Goal: Task Accomplishment & Management: Complete application form

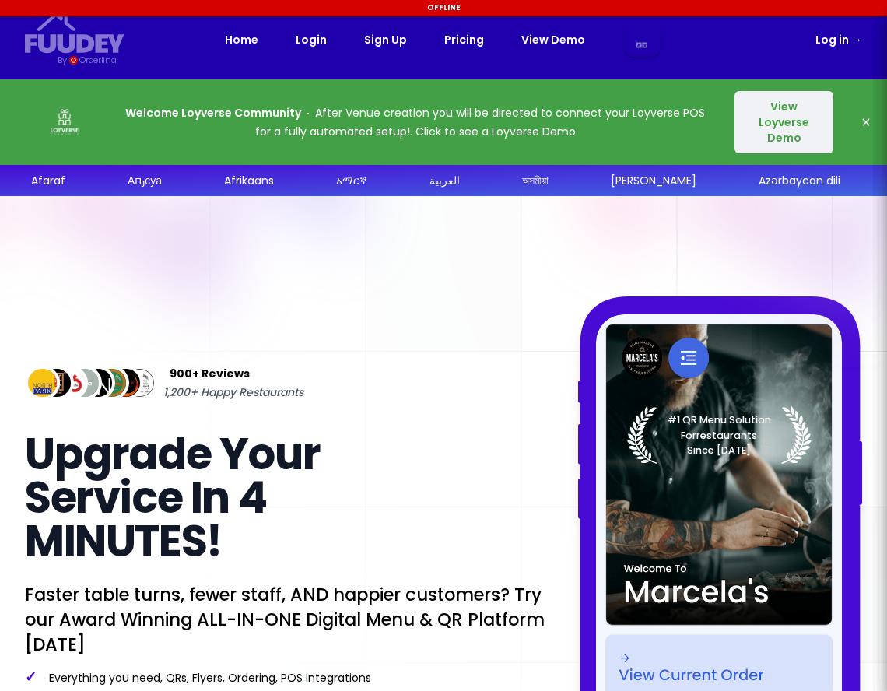
select select "en"
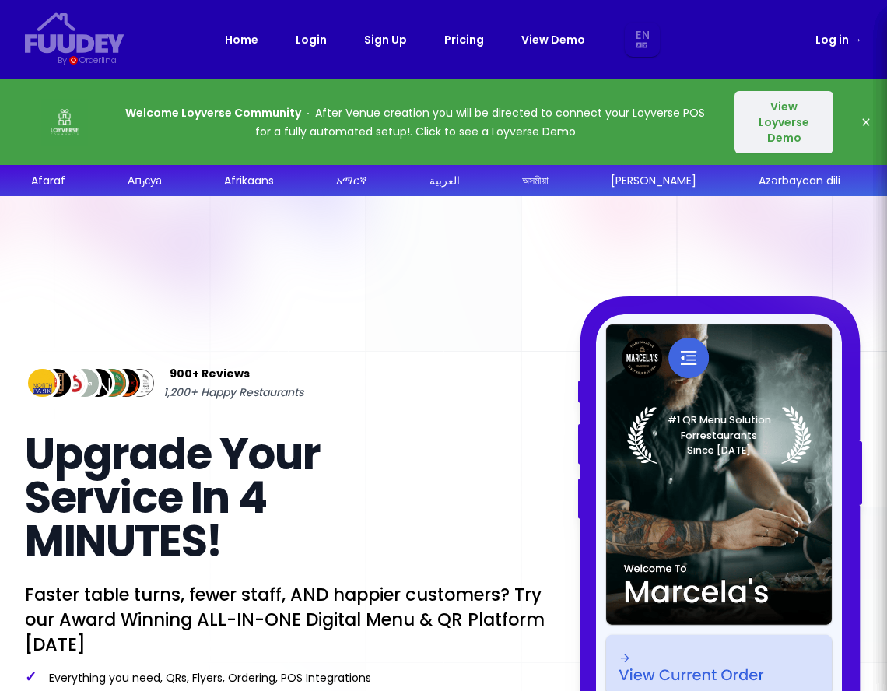
select select "en"
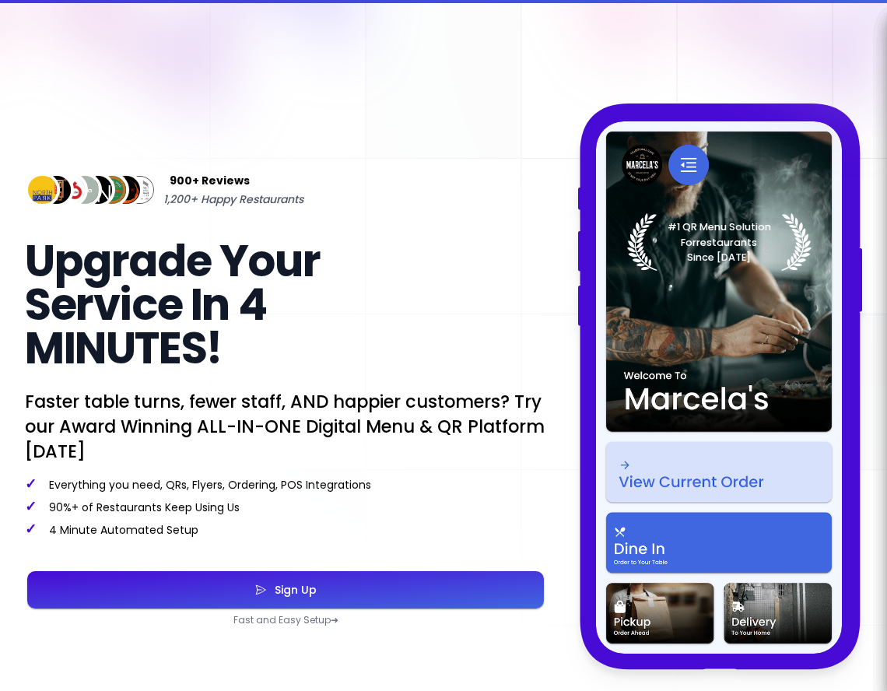
scroll to position [234, 0]
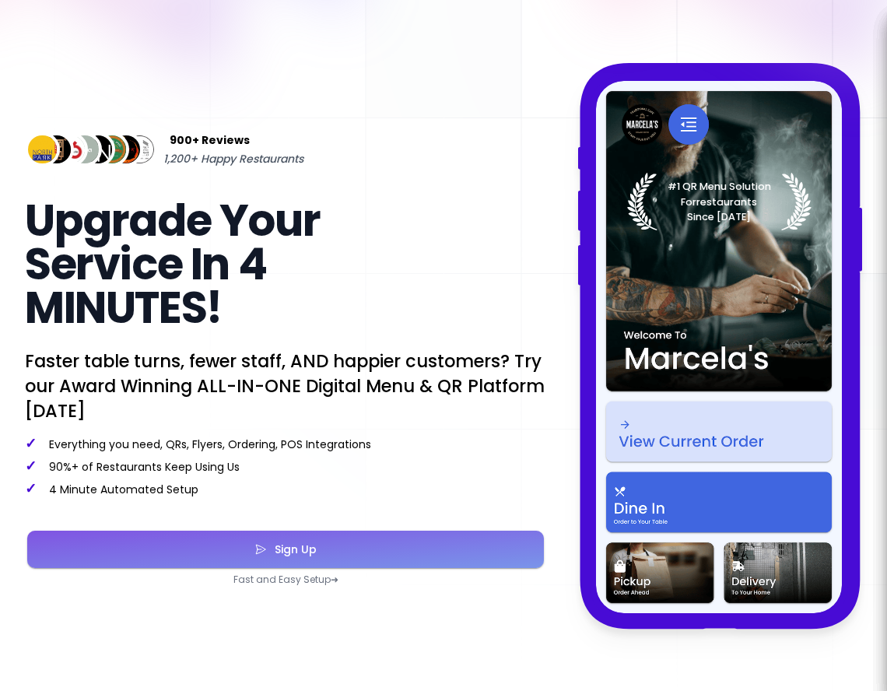
click at [244, 558] on button "Sign Up" at bounding box center [285, 549] width 517 height 37
select select "en"
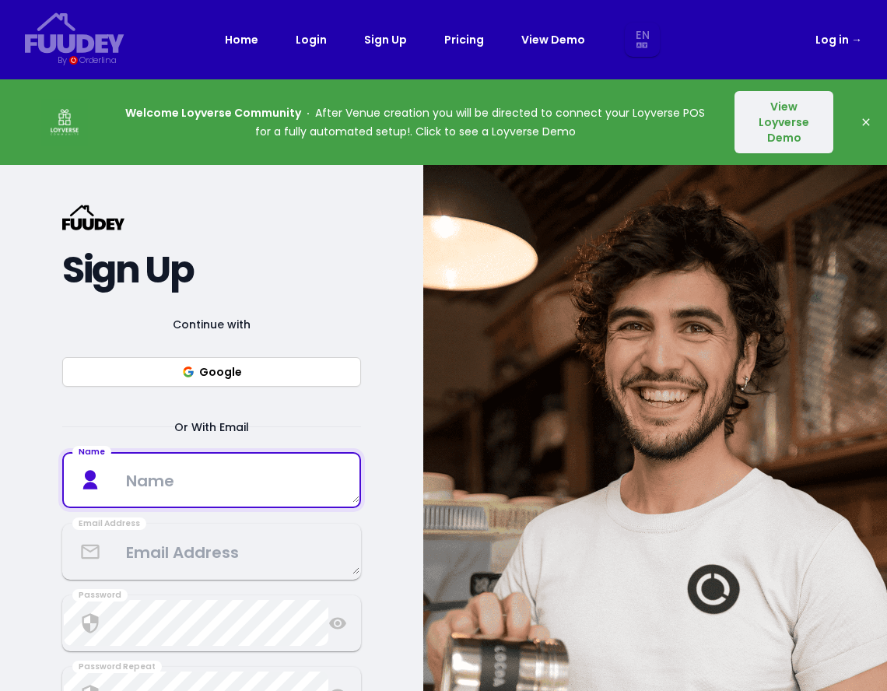
click at [230, 484] on textarea at bounding box center [212, 480] width 296 height 46
type textarea "[PERSON_NAME]"
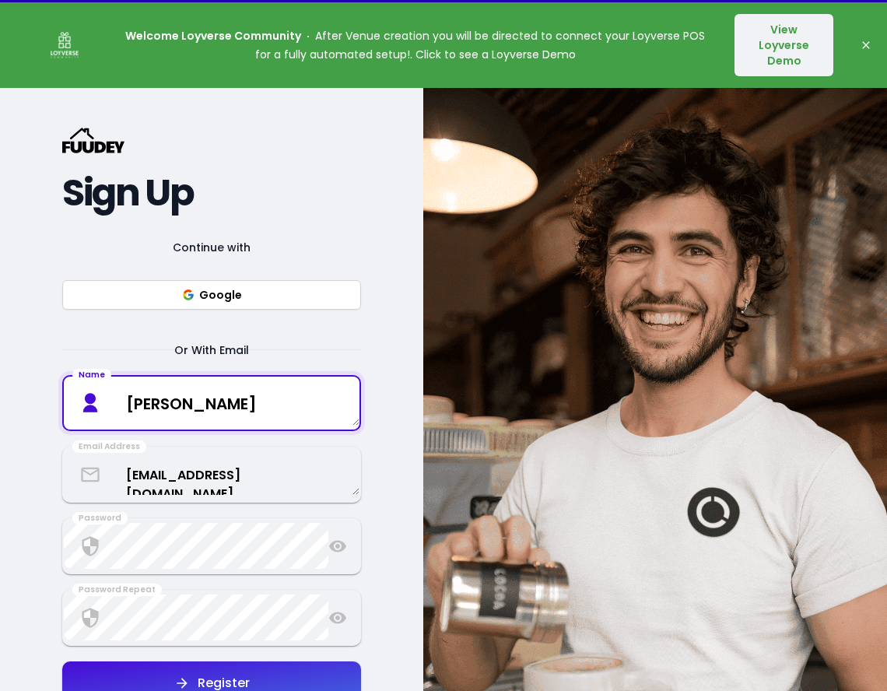
scroll to position [78, 0]
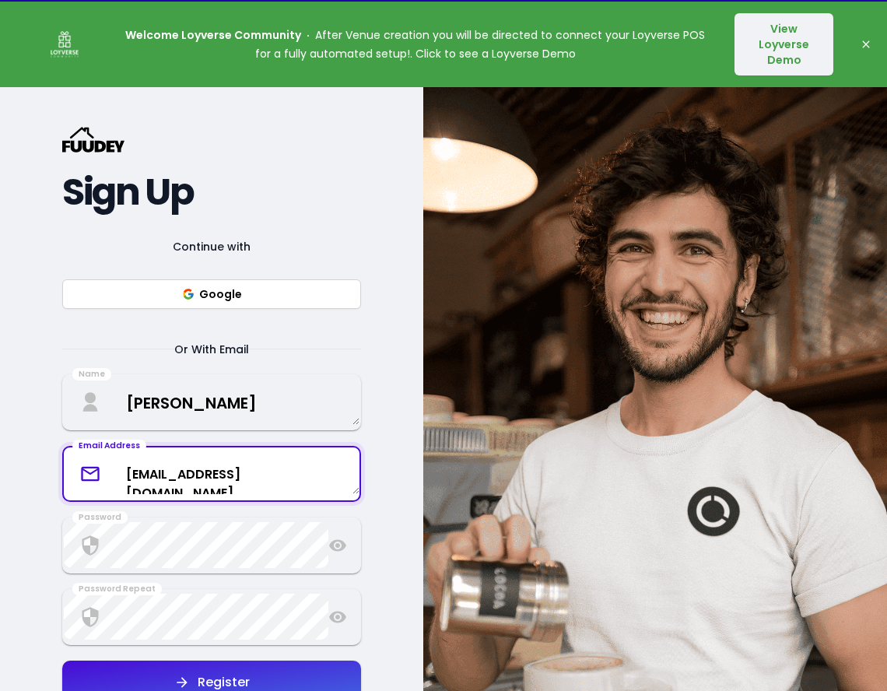
drag, startPoint x: 123, startPoint y: 472, endPoint x: 360, endPoint y: 477, distance: 237.5
click at [360, 477] on div "Email Address [EMAIL_ADDRESS][DOMAIN_NAME]" at bounding box center [211, 474] width 299 height 56
type textarea "the"
select select "en"
type textarea "[EMAIL_ADDRESS][DOMAIN_NAME]"
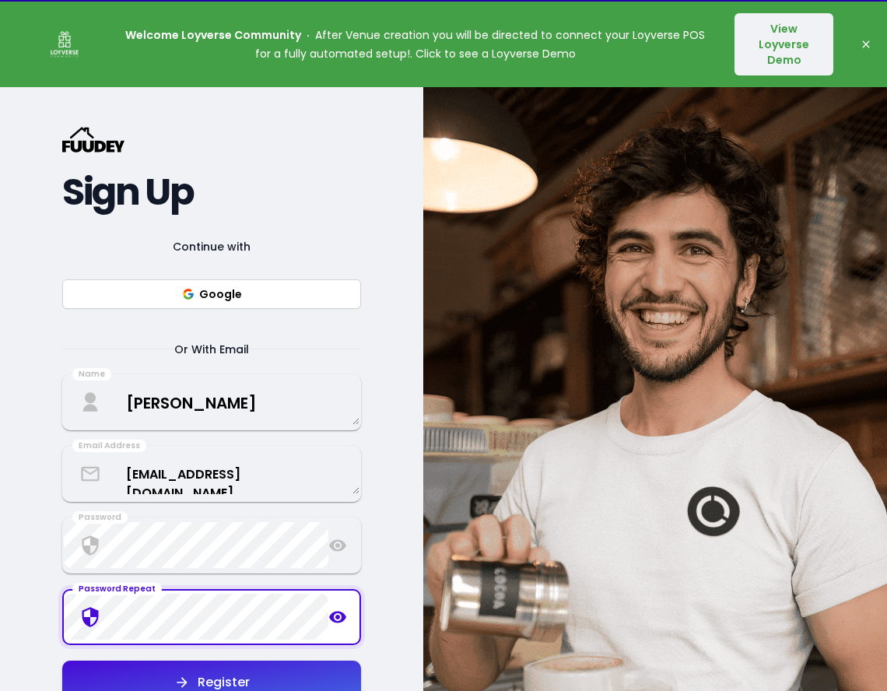
click at [200, 668] on button "Register" at bounding box center [211, 683] width 299 height 44
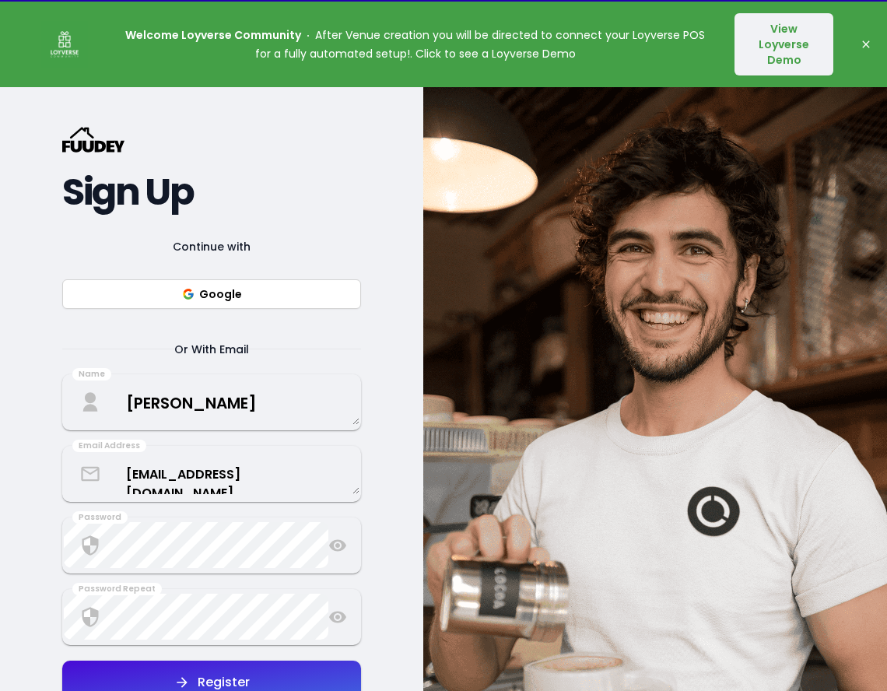
click at [866, 46] on icon "button" at bounding box center [866, 44] width 12 height 12
select select "en"
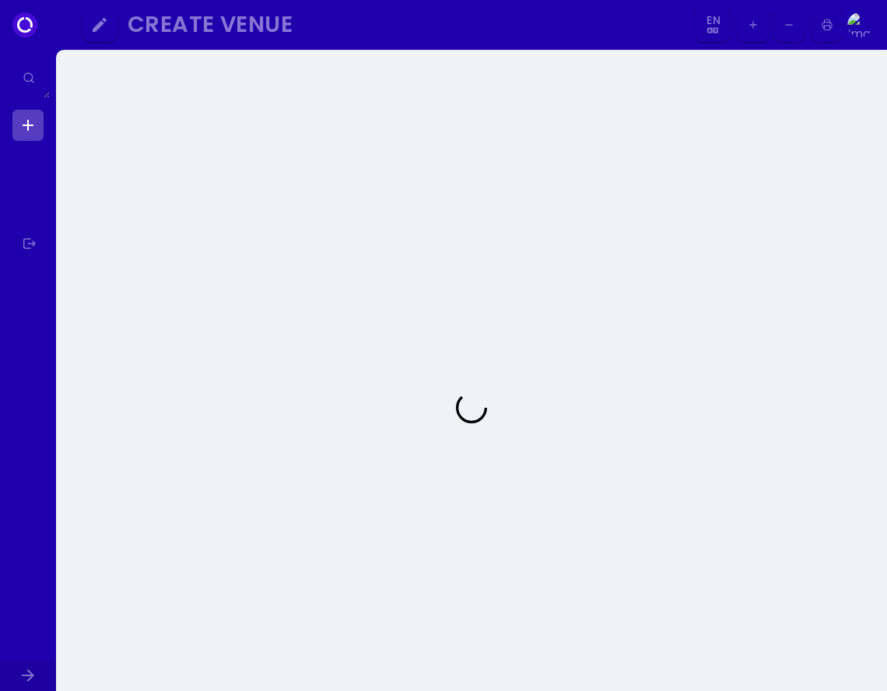
select select "en"
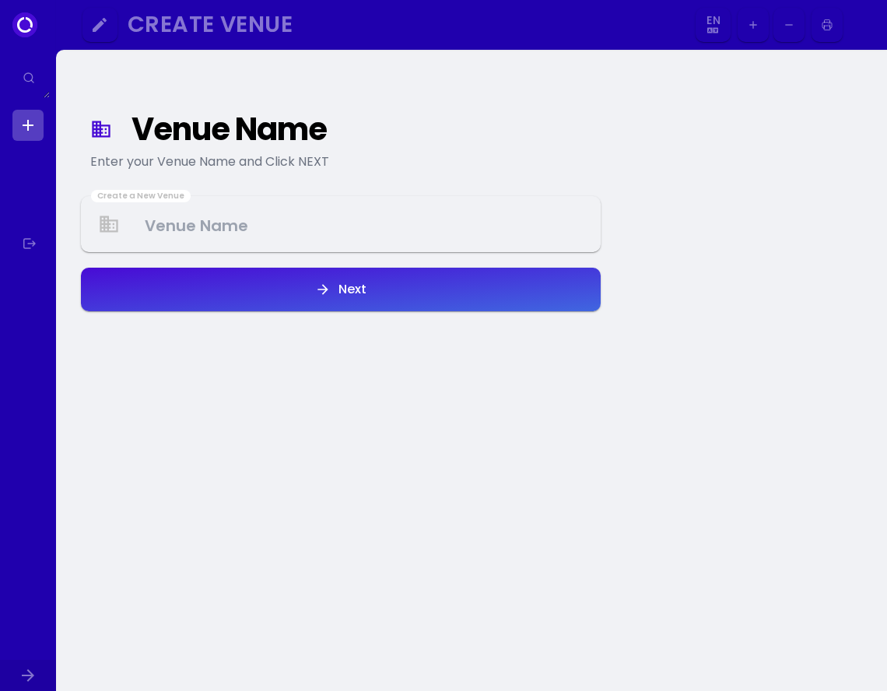
select select "en"
click at [352, 226] on Venue at bounding box center [341, 225] width 517 height 46
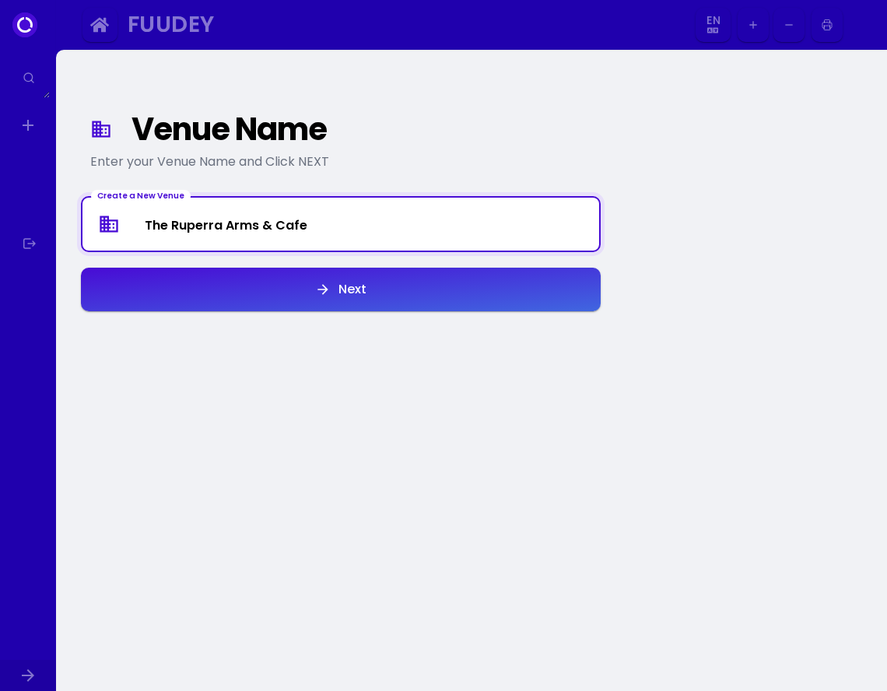
type Venue "The Ruperra Arms & Cafe"
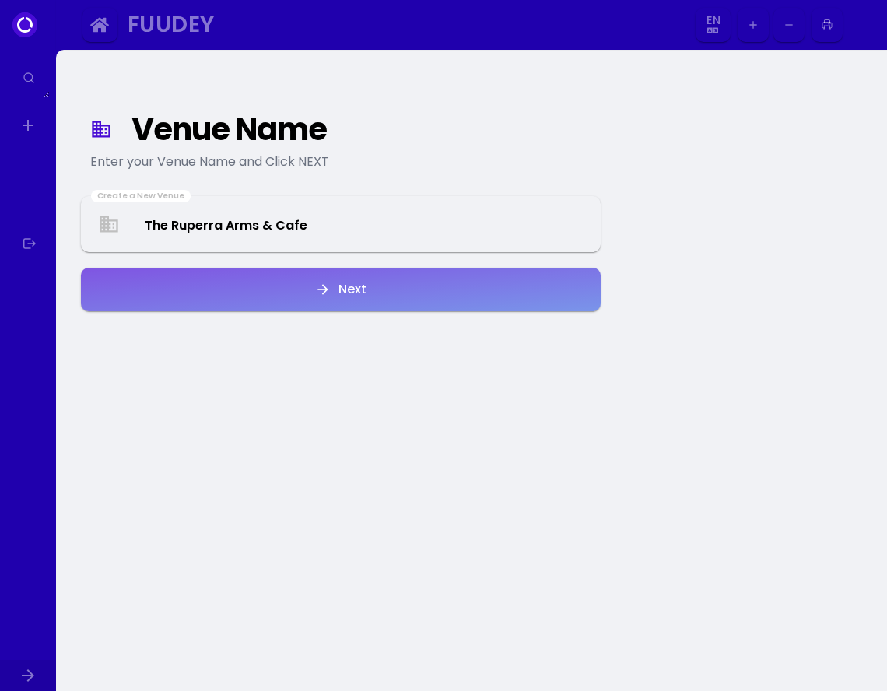
click at [351, 292] on div "Next" at bounding box center [349, 289] width 36 height 12
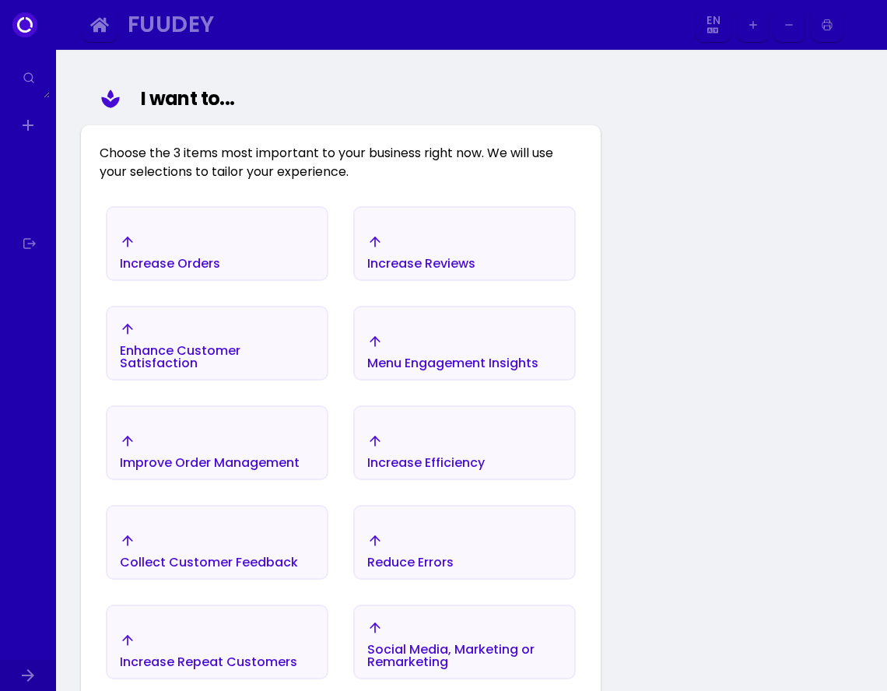
scroll to position [181, 0]
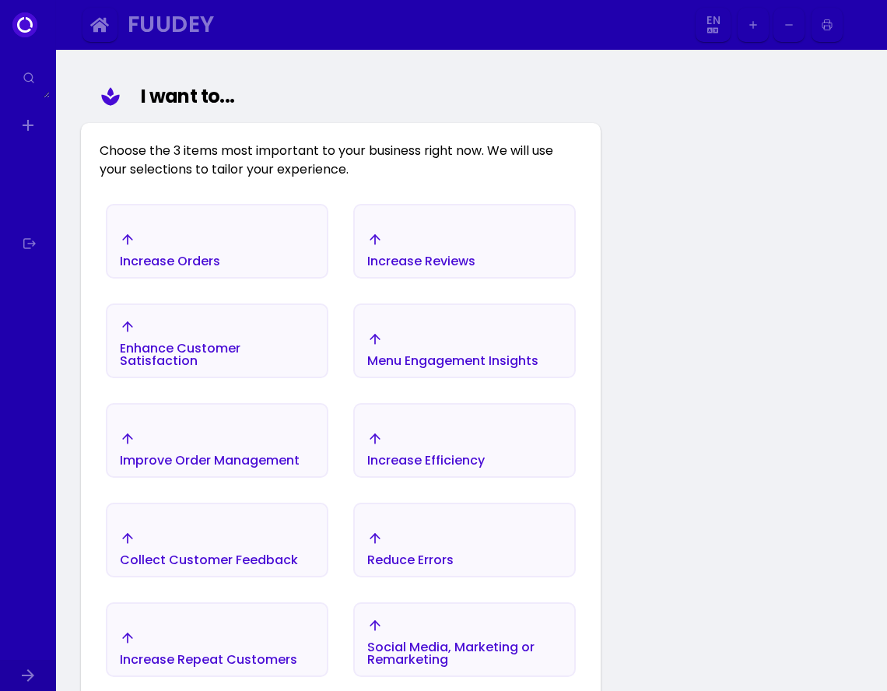
click at [258, 252] on div "Increase Orders" at bounding box center [216, 250] width 219 height 54
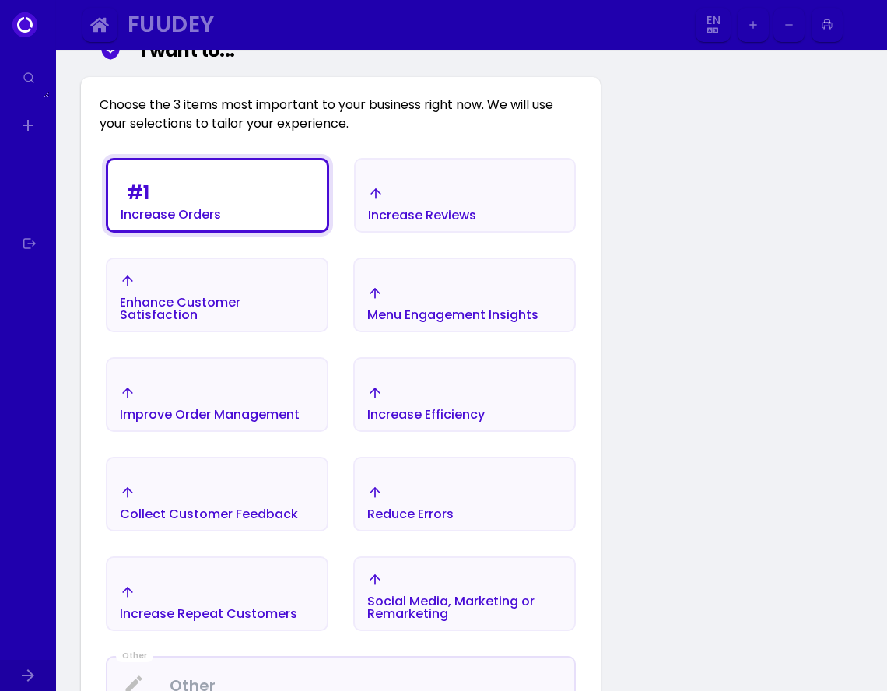
scroll to position [258, 0]
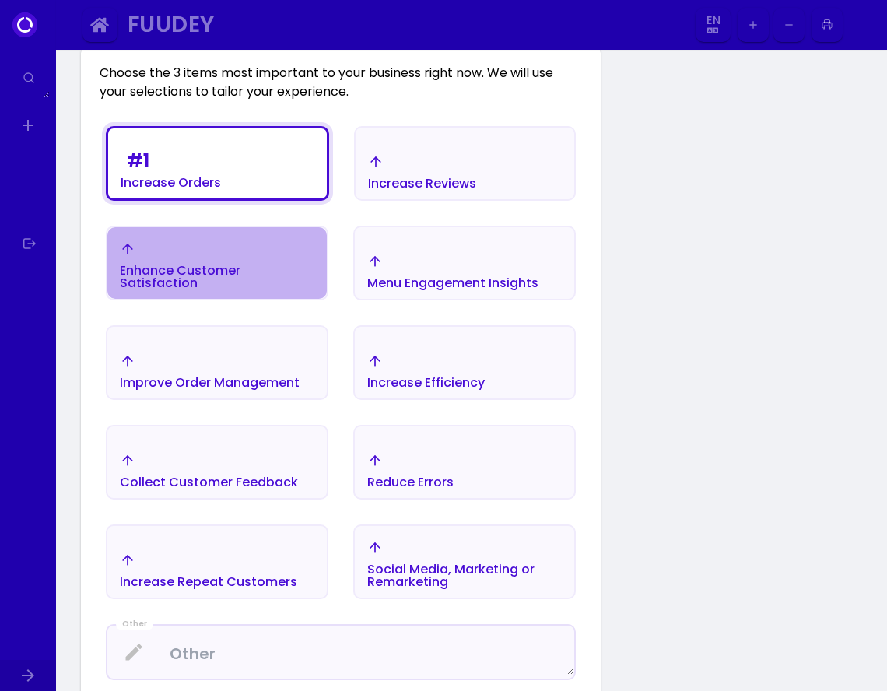
click at [221, 189] on div "Enhance Customer Satisfaction" at bounding box center [171, 183] width 100 height 12
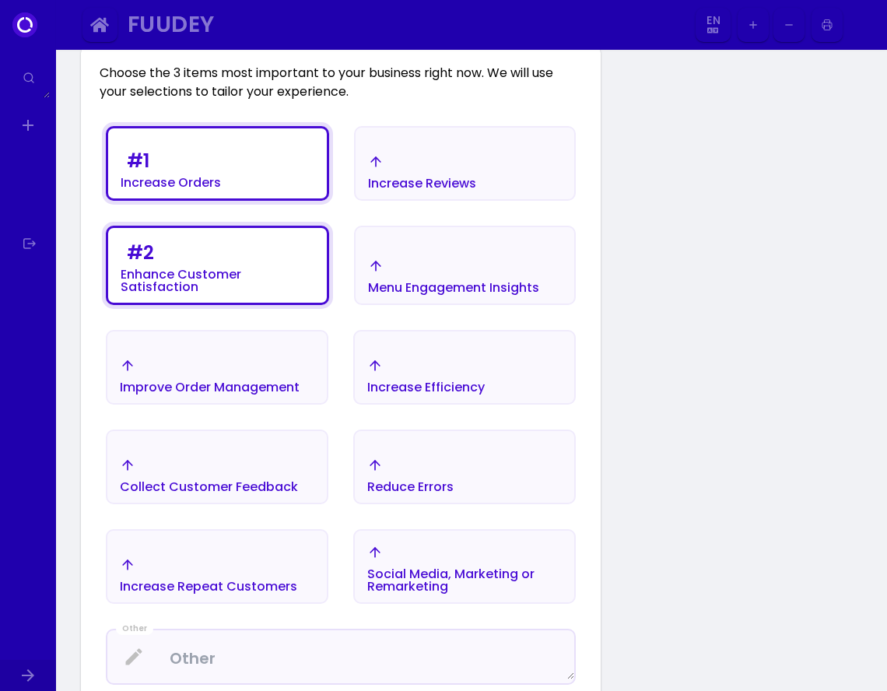
click at [221, 189] on div "Increase Efficiency" at bounding box center [171, 168] width 100 height 44
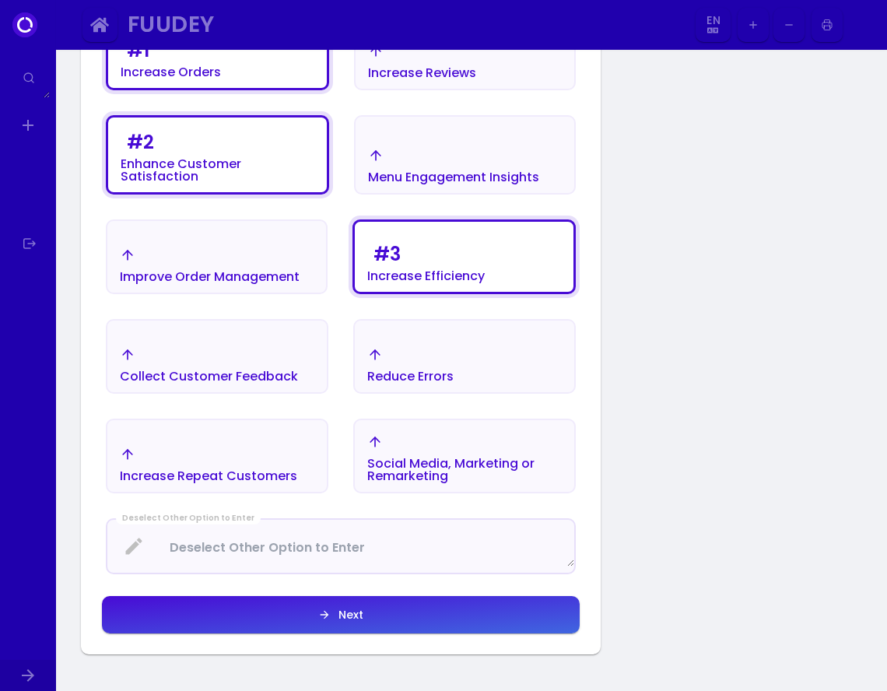
scroll to position [414, 0]
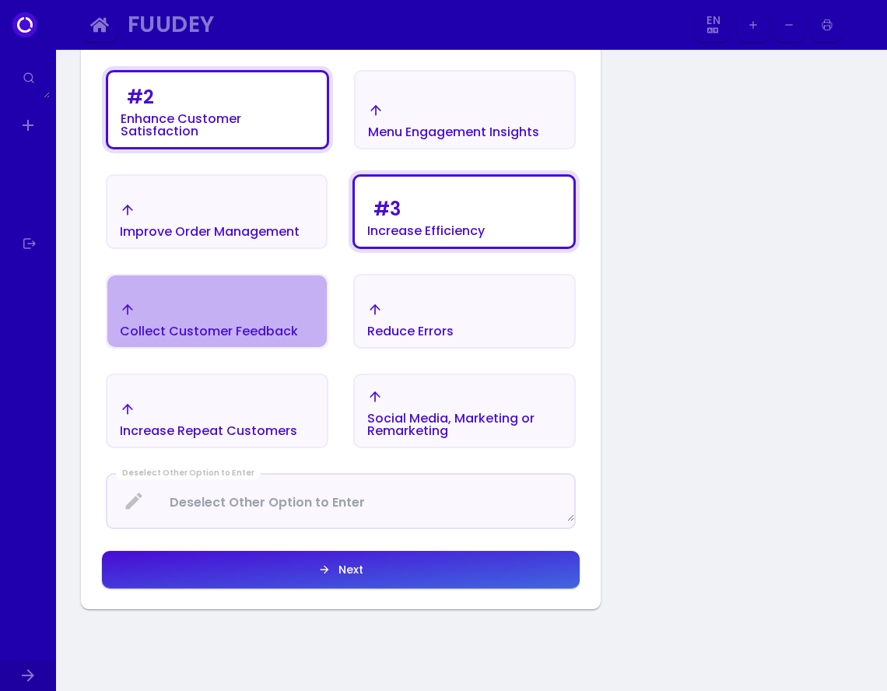
click at [221, 33] on div "Collect Customer Feedback" at bounding box center [171, 27] width 100 height 12
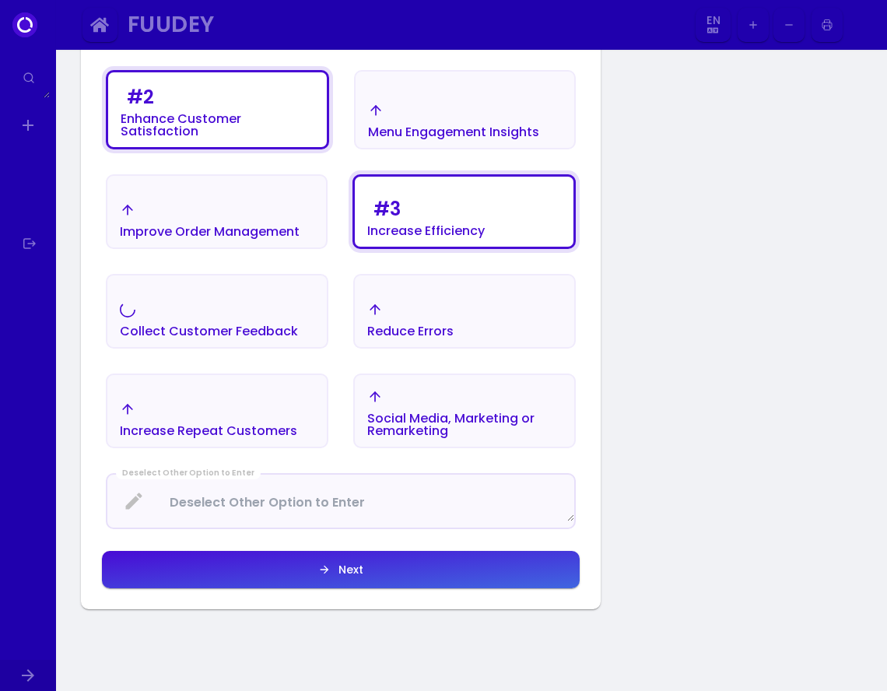
click at [221, 33] on div "Social Media, Marketing or Remarketing" at bounding box center [171, 27] width 100 height 12
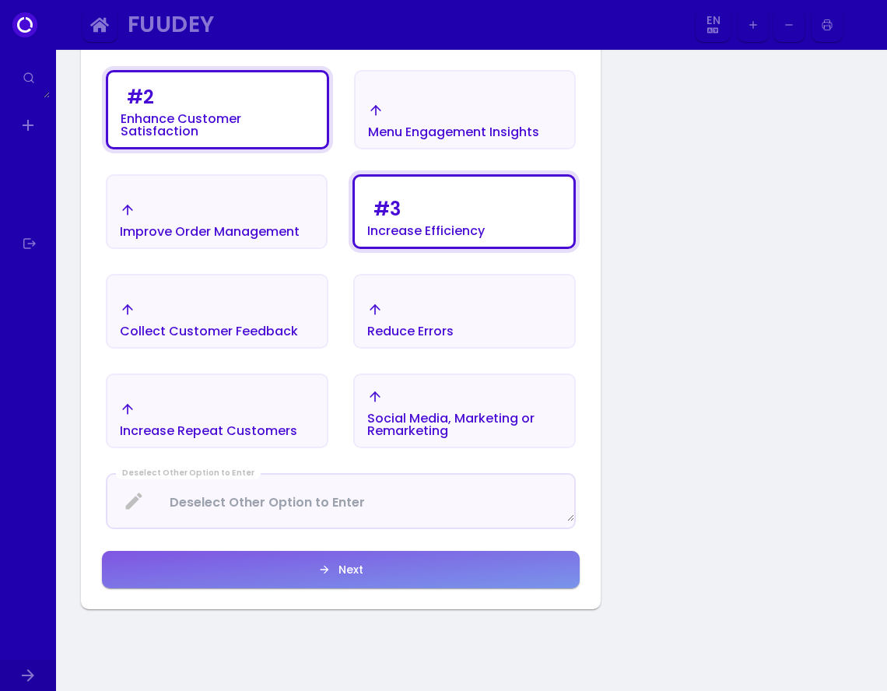
click at [368, 45] on button "Next" at bounding box center [465, 7] width 222 height 75
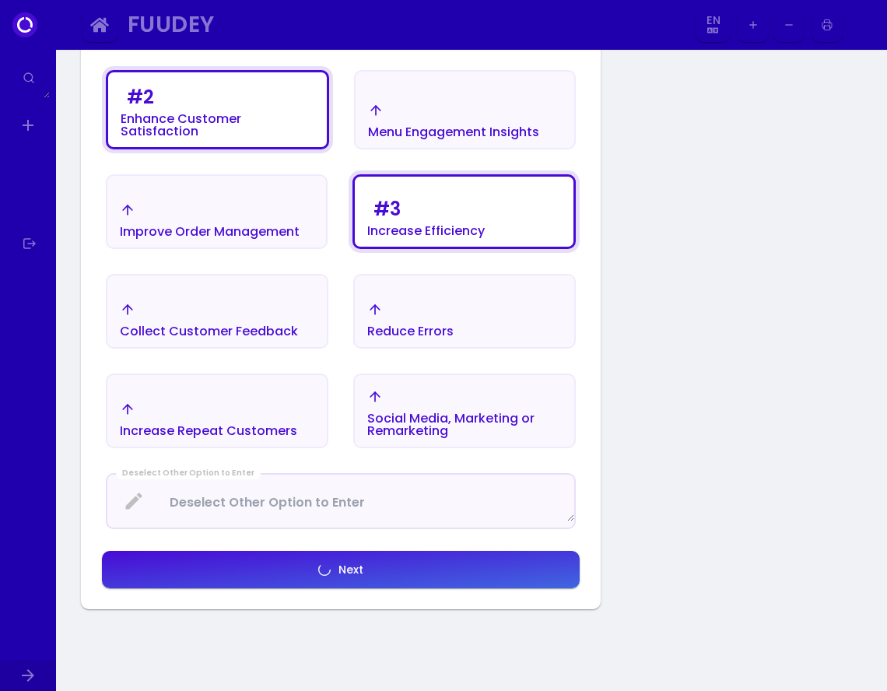
select select "en"
